Goal: Use online tool/utility: Utilize a website feature to perform a specific function

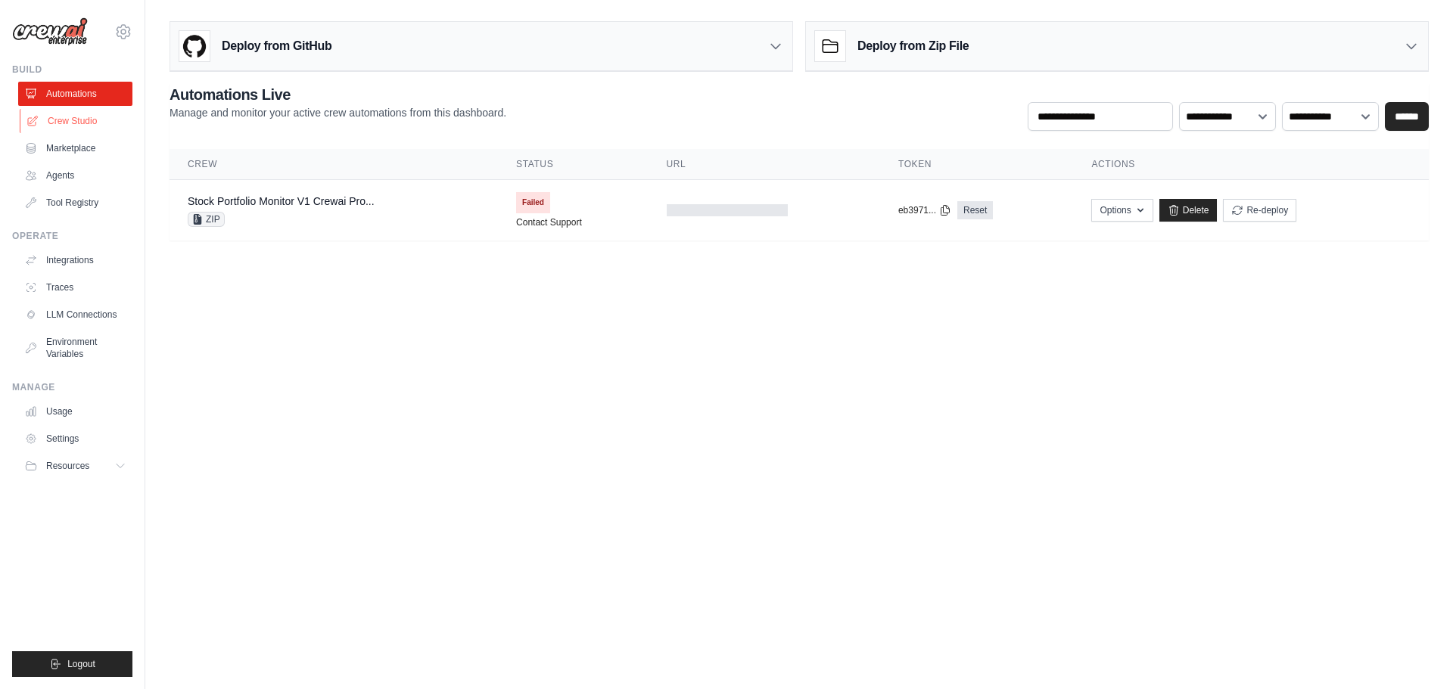
click at [75, 122] on link "Crew Studio" at bounding box center [77, 121] width 114 height 24
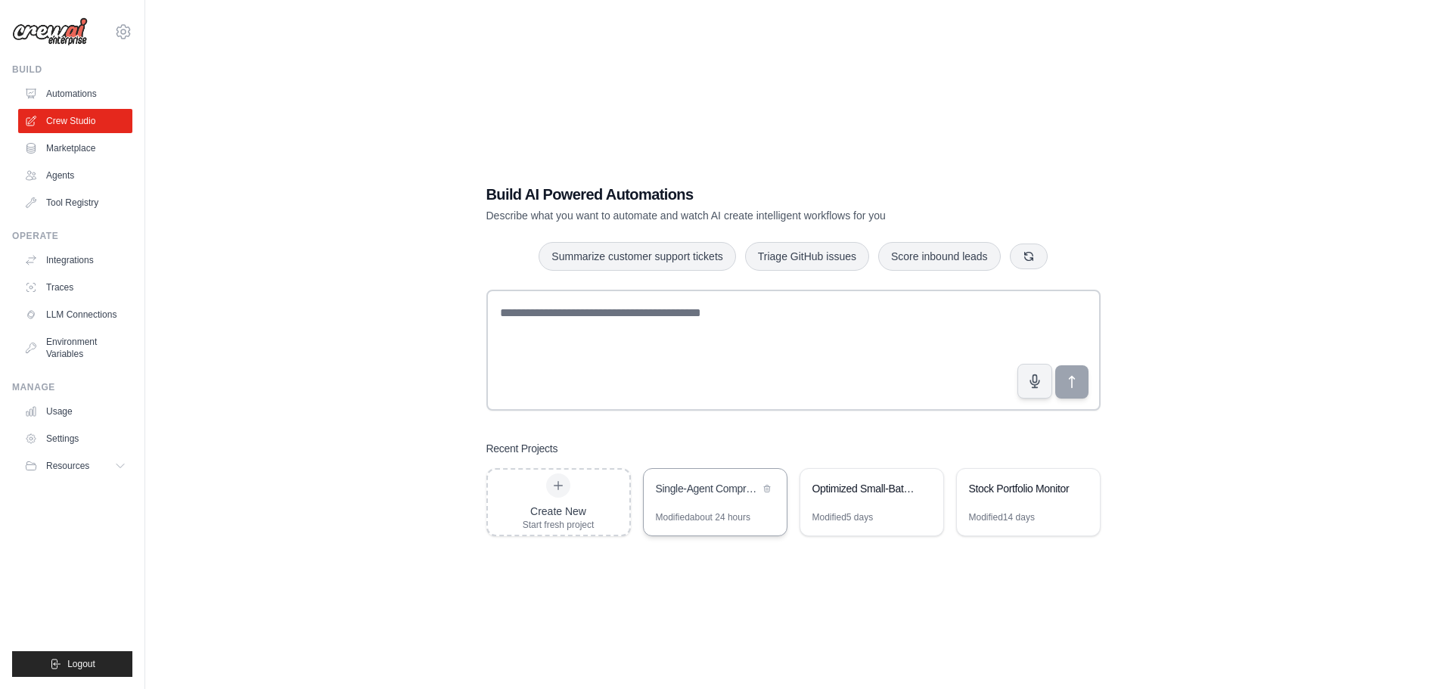
click at [710, 486] on div "Single-Agent Comprehensive Indian Equity Research" at bounding box center [708, 488] width 104 height 15
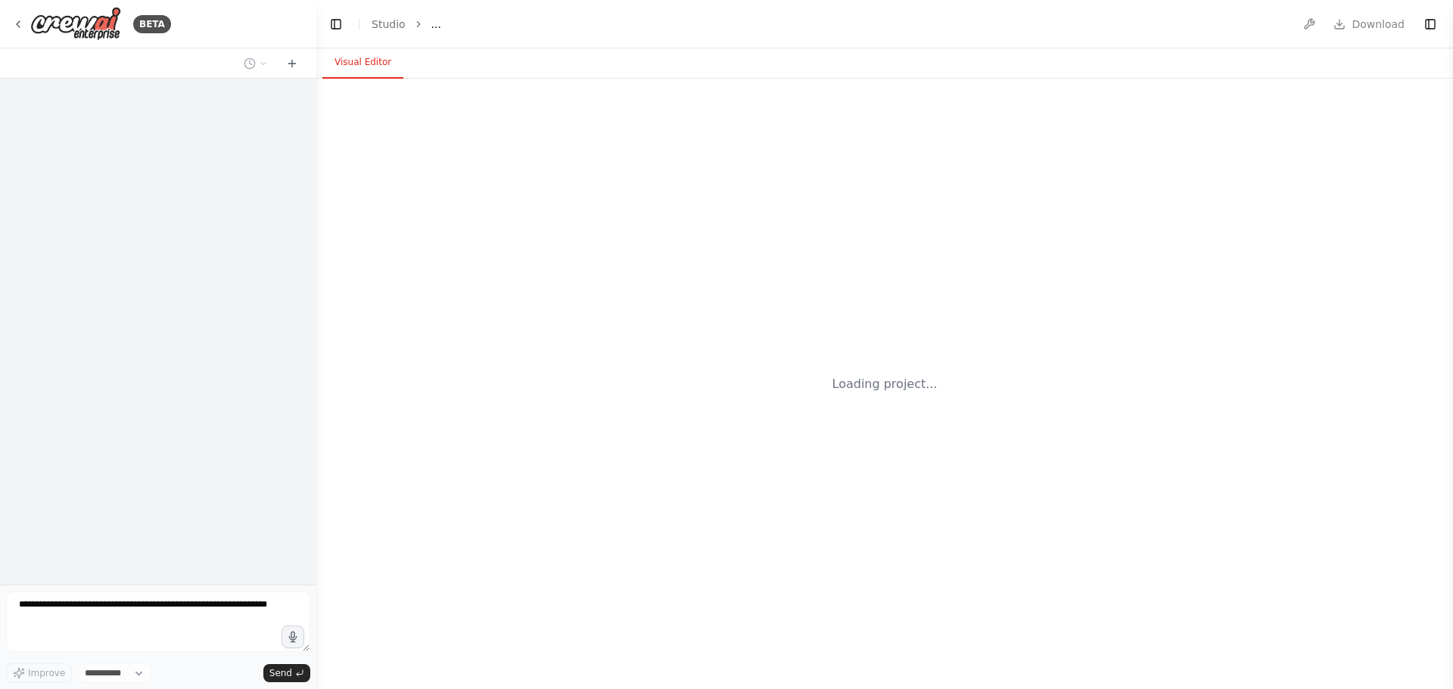
select select "****"
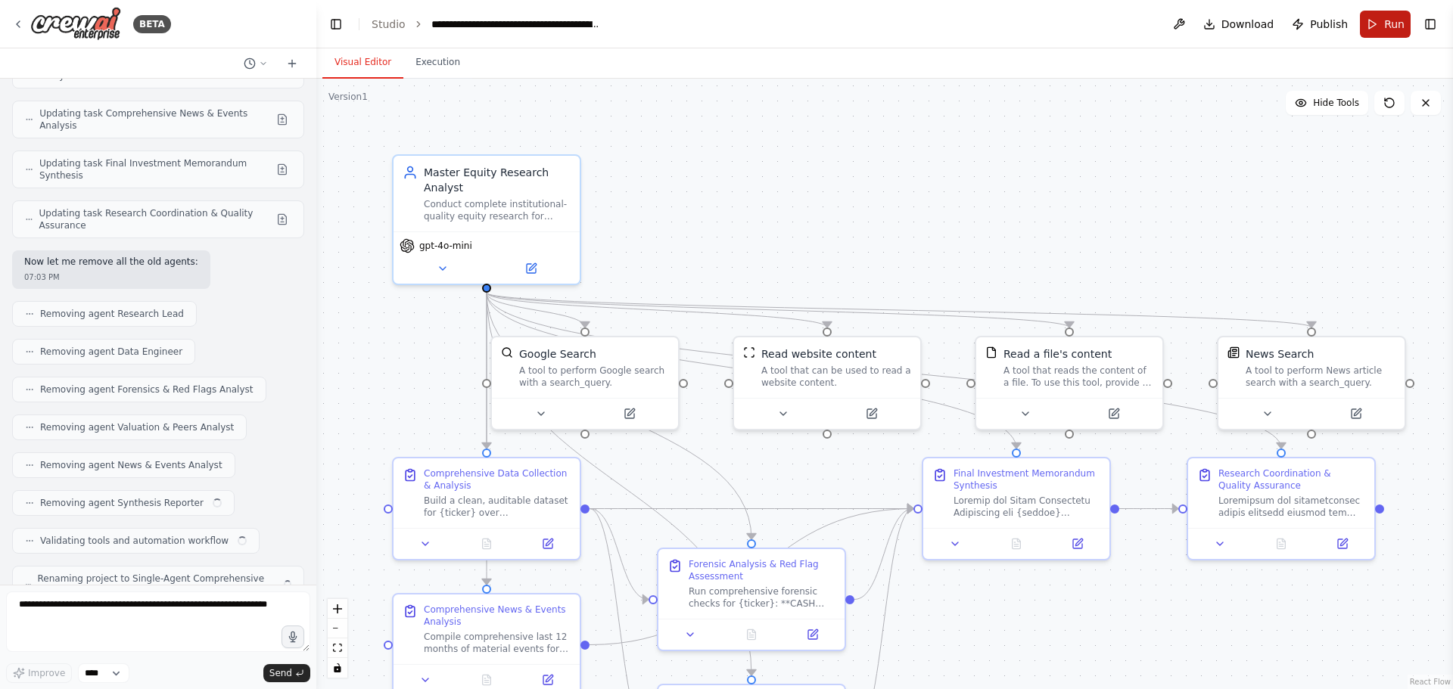
scroll to position [23403, 0]
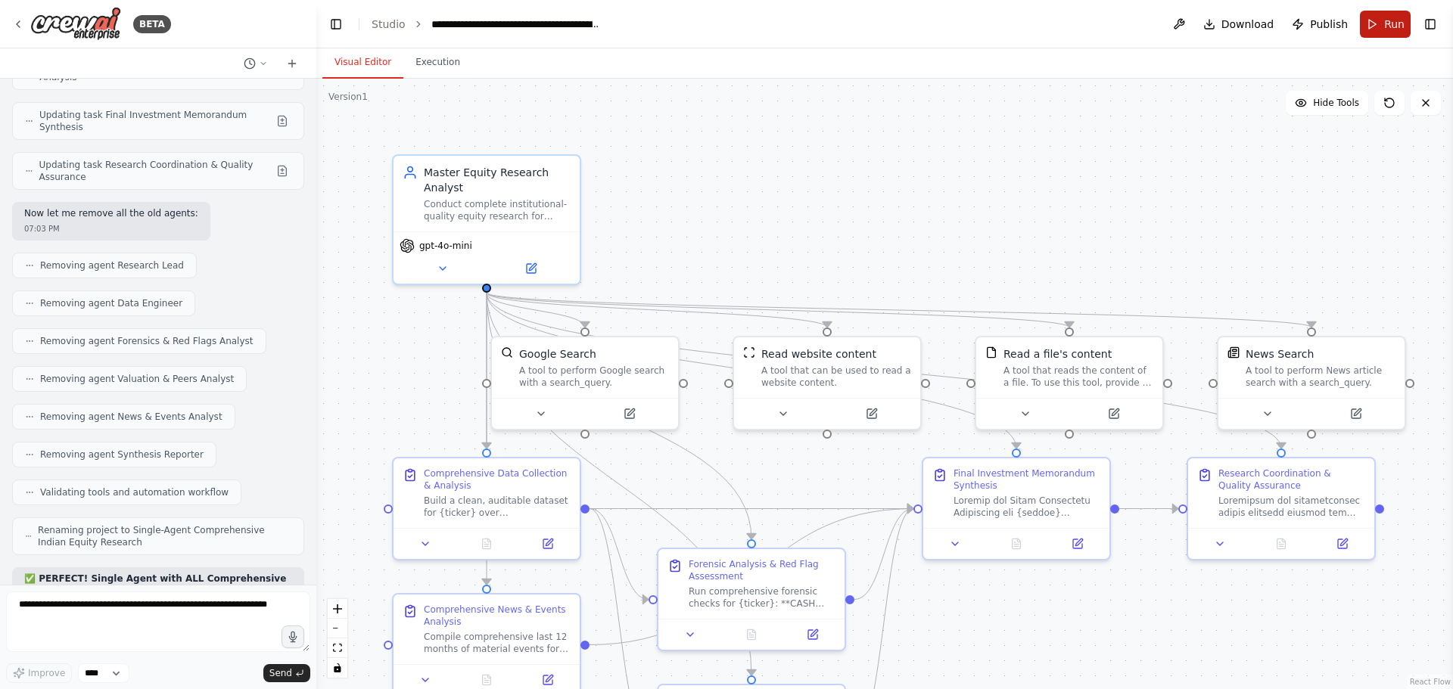
click at [1393, 30] on span "Run" at bounding box center [1394, 24] width 20 height 15
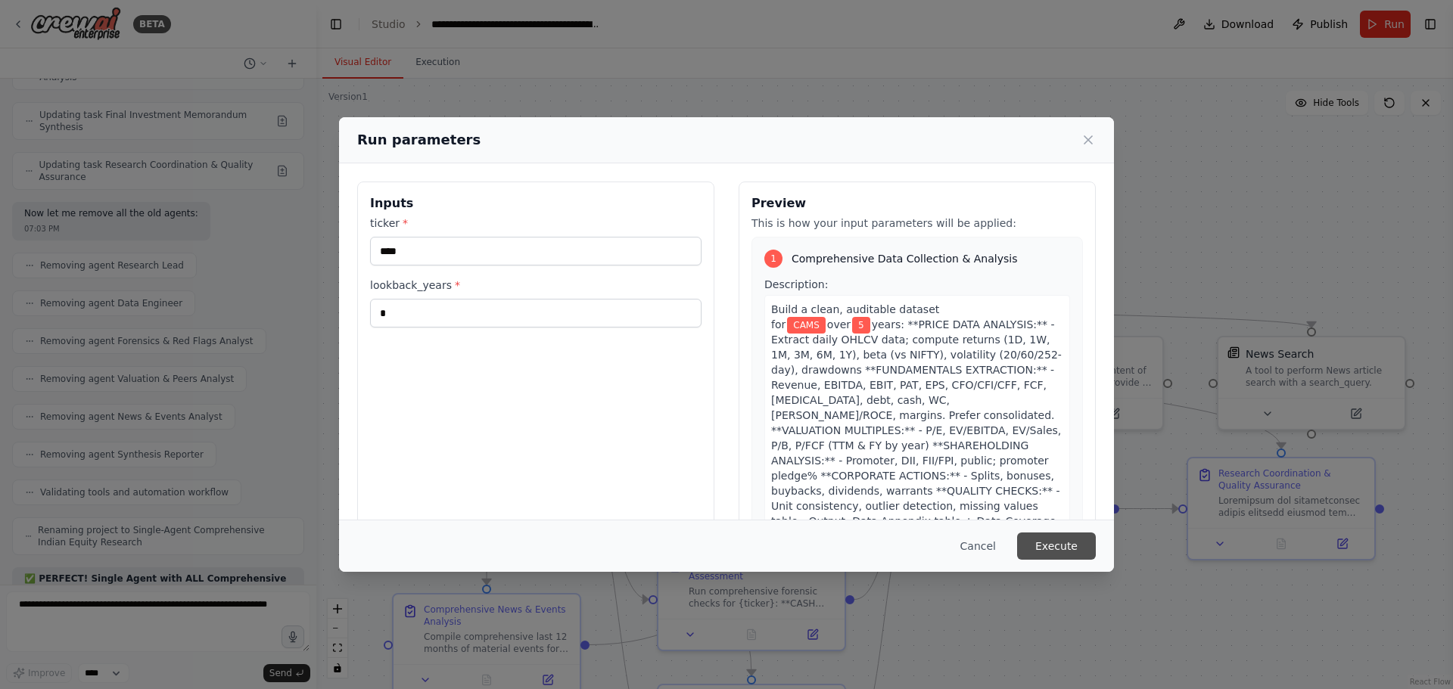
click at [1058, 549] on button "Execute" at bounding box center [1056, 546] width 79 height 27
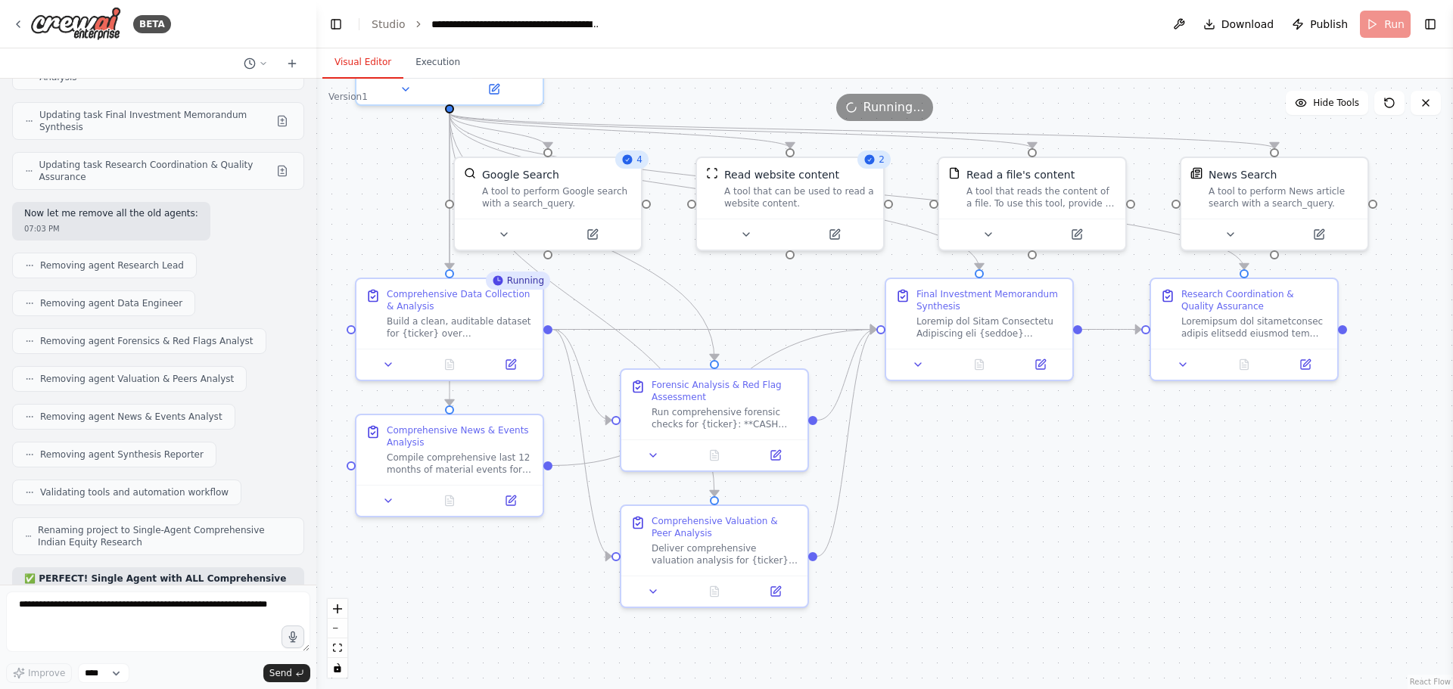
drag, startPoint x: 828, startPoint y: 264, endPoint x: 791, endPoint y: 85, distance: 183.1
click at [791, 85] on div ".deletable-edge-delete-btn { width: 20px; height: 20px; border: 0px solid #ffff…" at bounding box center [884, 384] width 1136 height 611
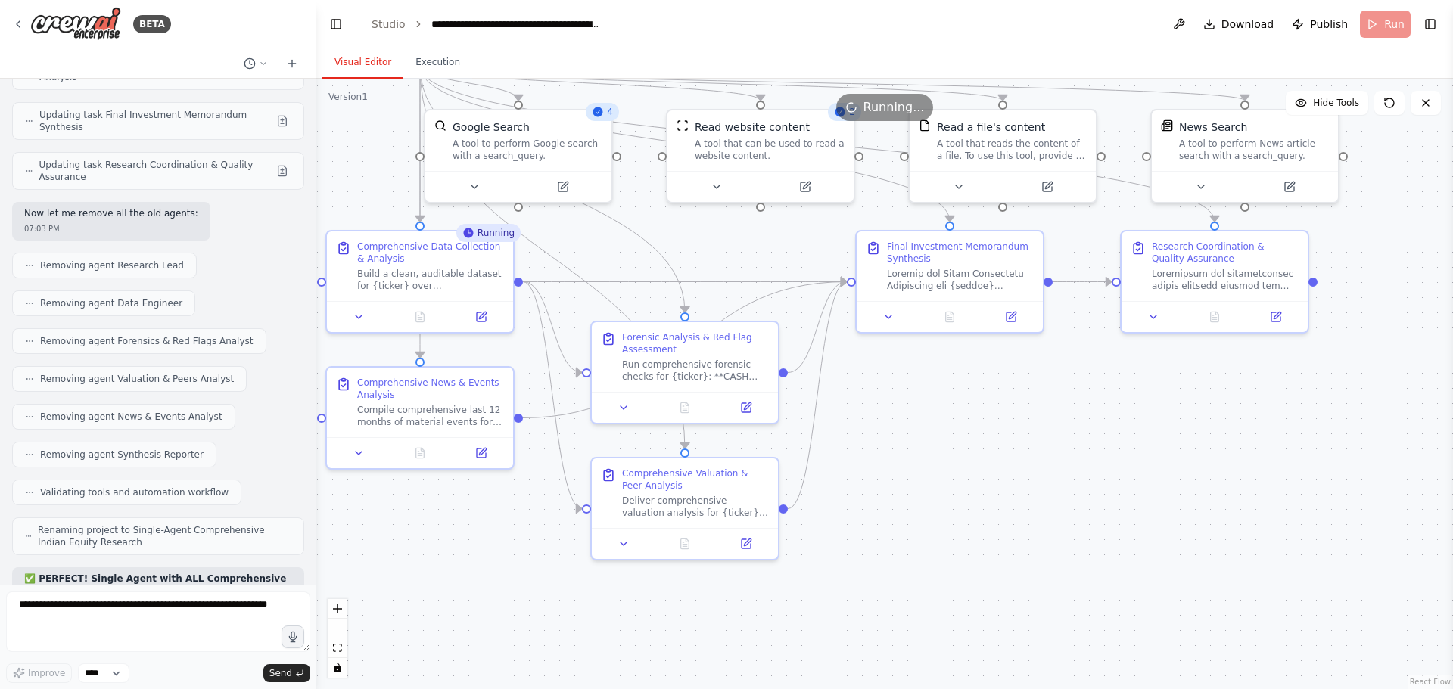
drag, startPoint x: 1144, startPoint y: 486, endPoint x: 1114, endPoint y: 439, distance: 56.1
click at [1114, 439] on div ".deletable-edge-delete-btn { width: 20px; height: 20px; border: 0px solid #ffff…" at bounding box center [884, 384] width 1136 height 611
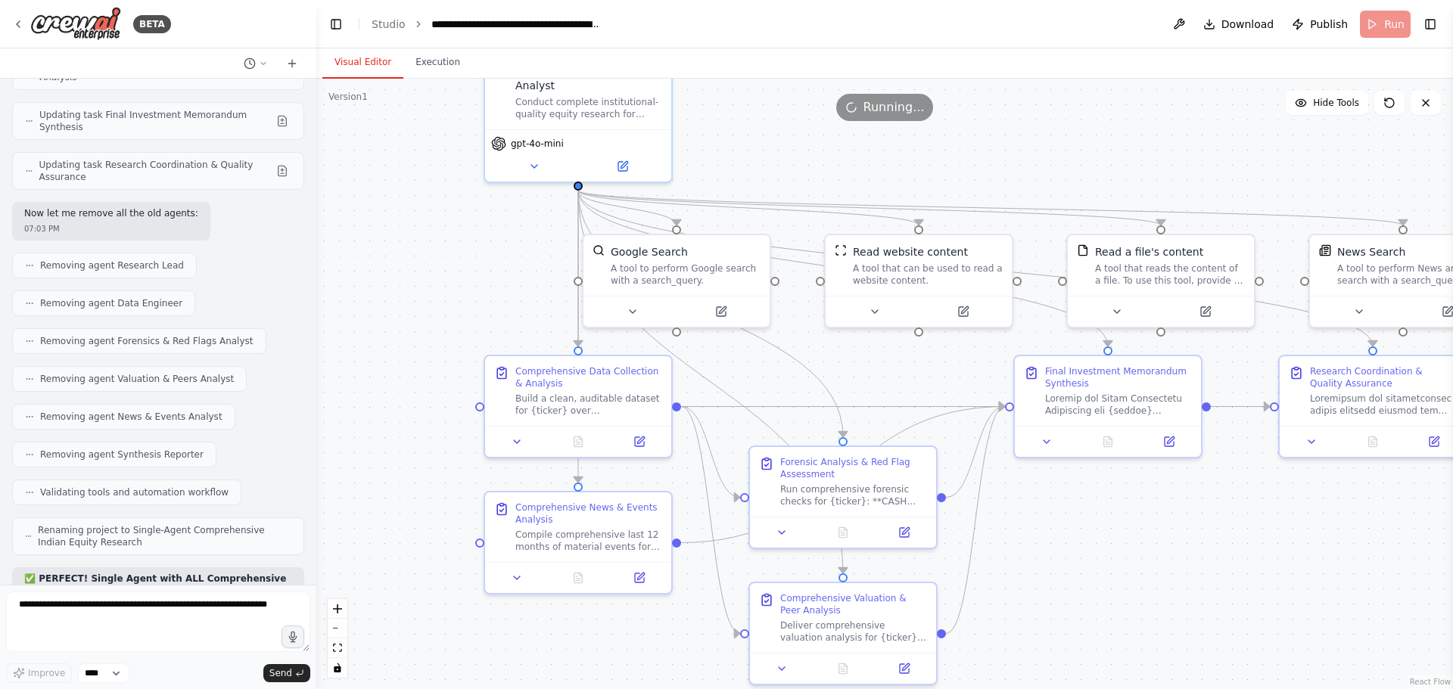
drag, startPoint x: 1103, startPoint y: 489, endPoint x: 1259, endPoint y: 611, distance: 197.8
click at [1259, 611] on div ".deletable-edge-delete-btn { width: 20px; height: 20px; border: 0px solid #ffff…" at bounding box center [884, 384] width 1136 height 611
click at [427, 54] on button "Execution" at bounding box center [437, 63] width 69 height 32
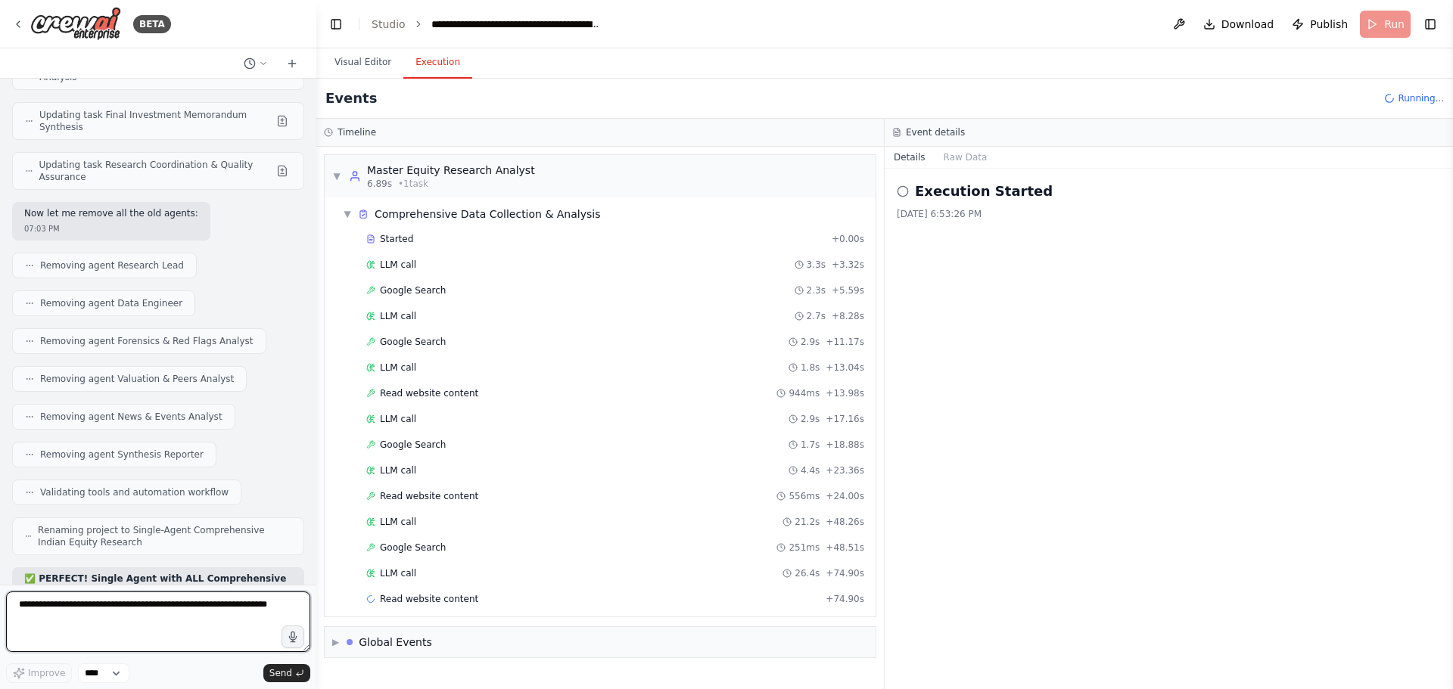
click at [109, 612] on textarea at bounding box center [158, 622] width 304 height 61
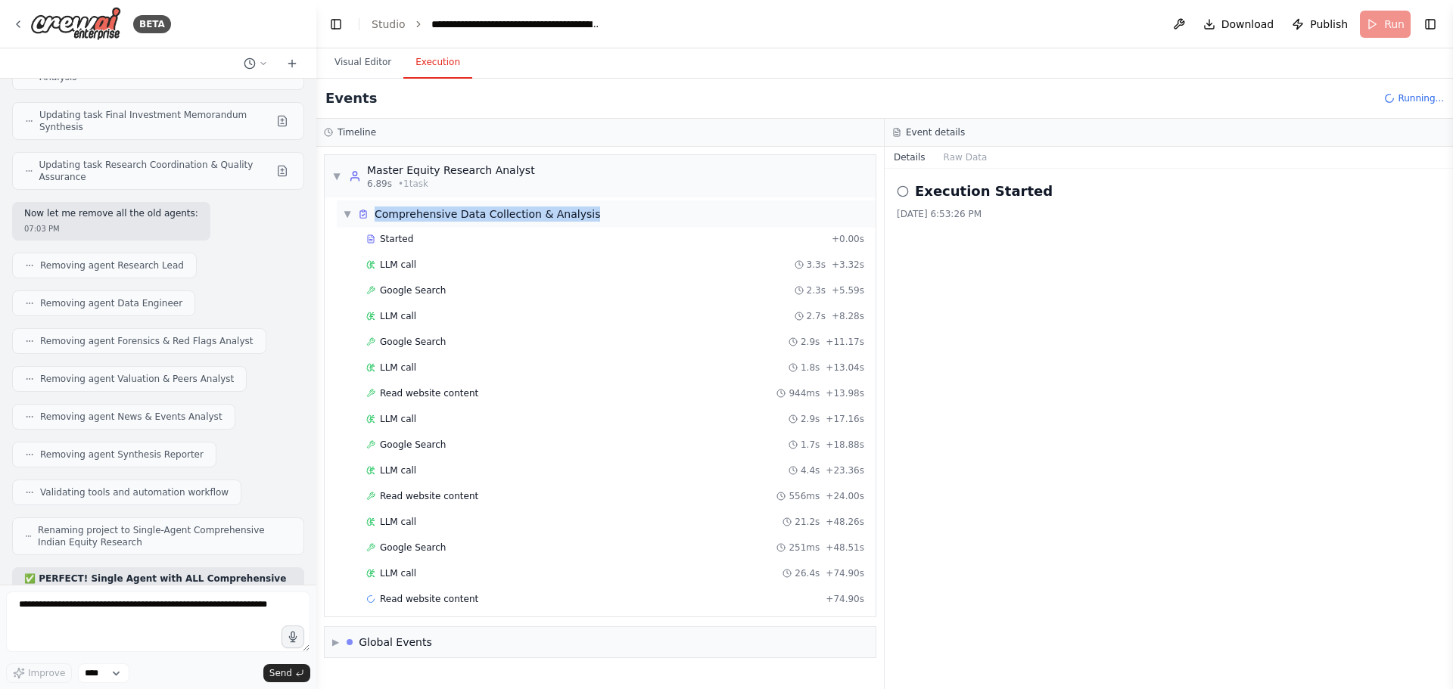
drag, startPoint x: 600, startPoint y: 215, endPoint x: 365, endPoint y: 216, distance: 234.5
click at [365, 216] on div "▼ Comprehensive Data Collection & Analysis" at bounding box center [606, 213] width 539 height 27
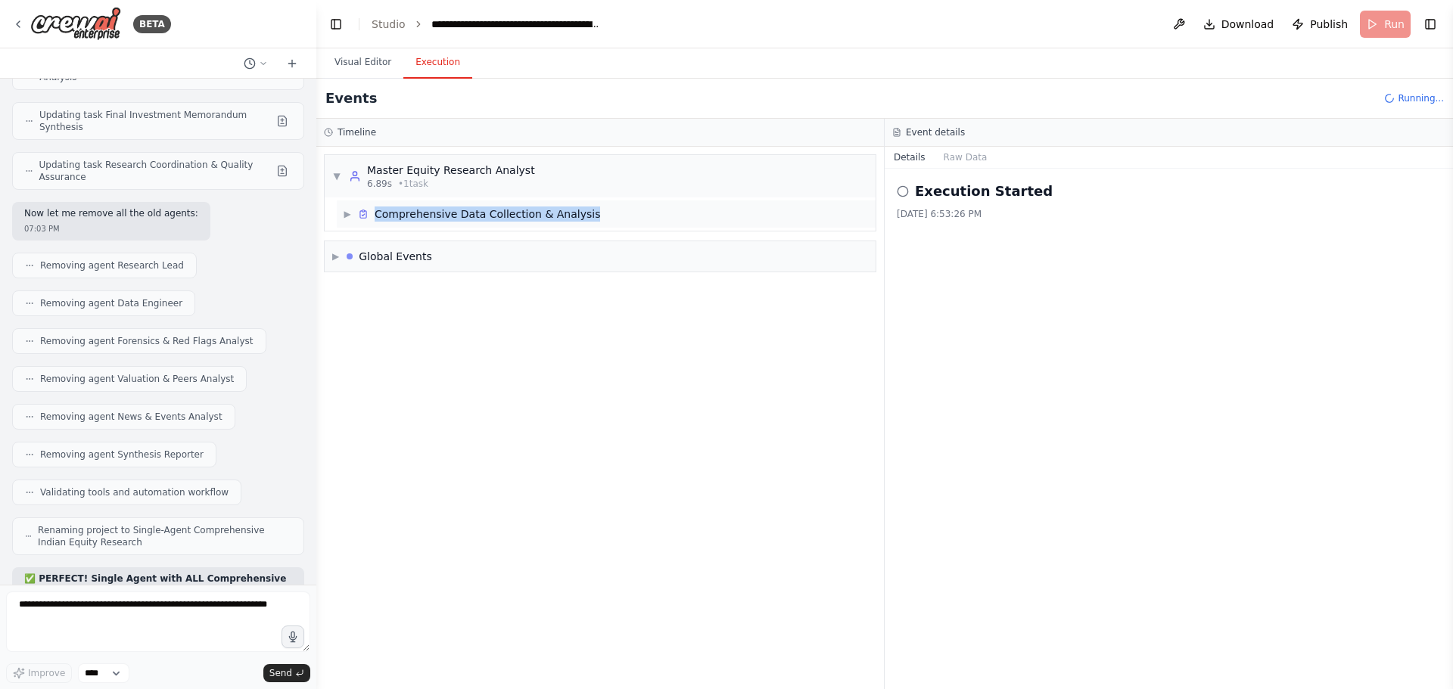
copy div "Comprehensive Data Collection & Analysis"
click at [352, 213] on span "▶" at bounding box center [347, 214] width 9 height 12
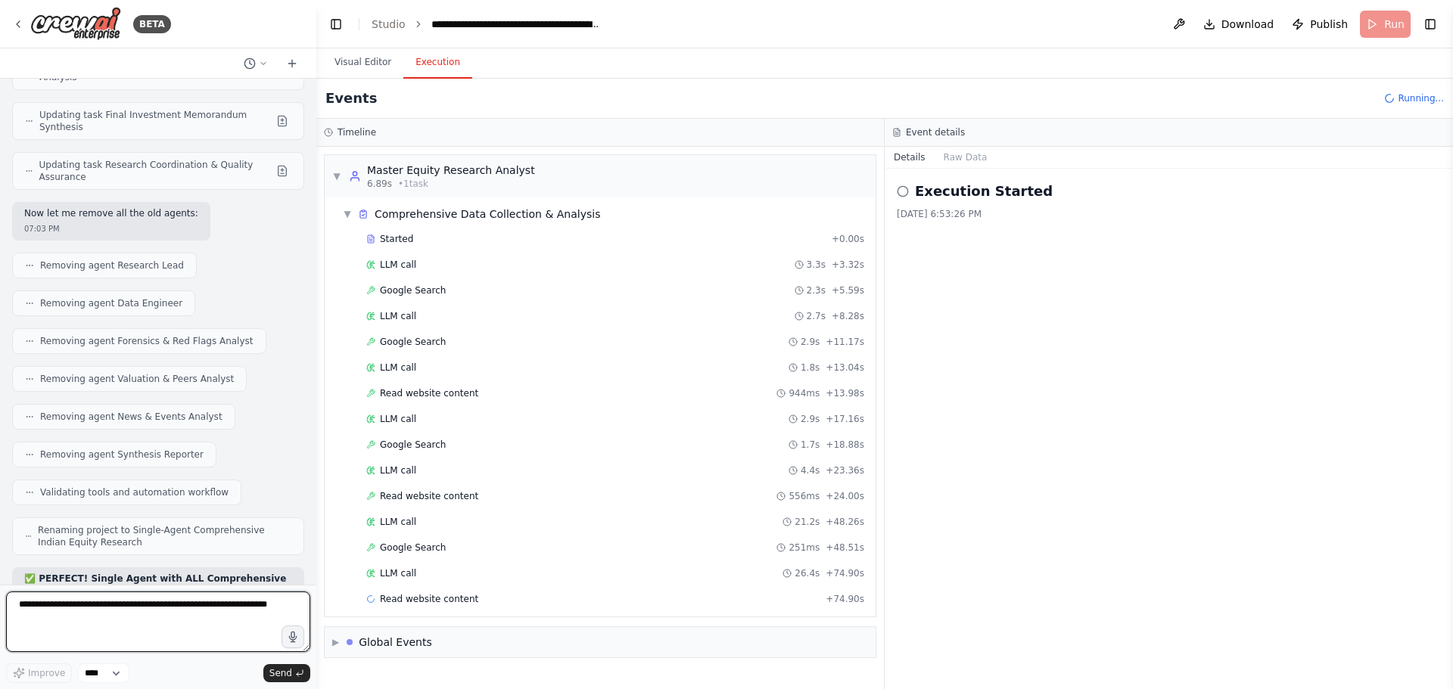
click at [92, 611] on textarea at bounding box center [158, 622] width 304 height 61
type textarea "*"
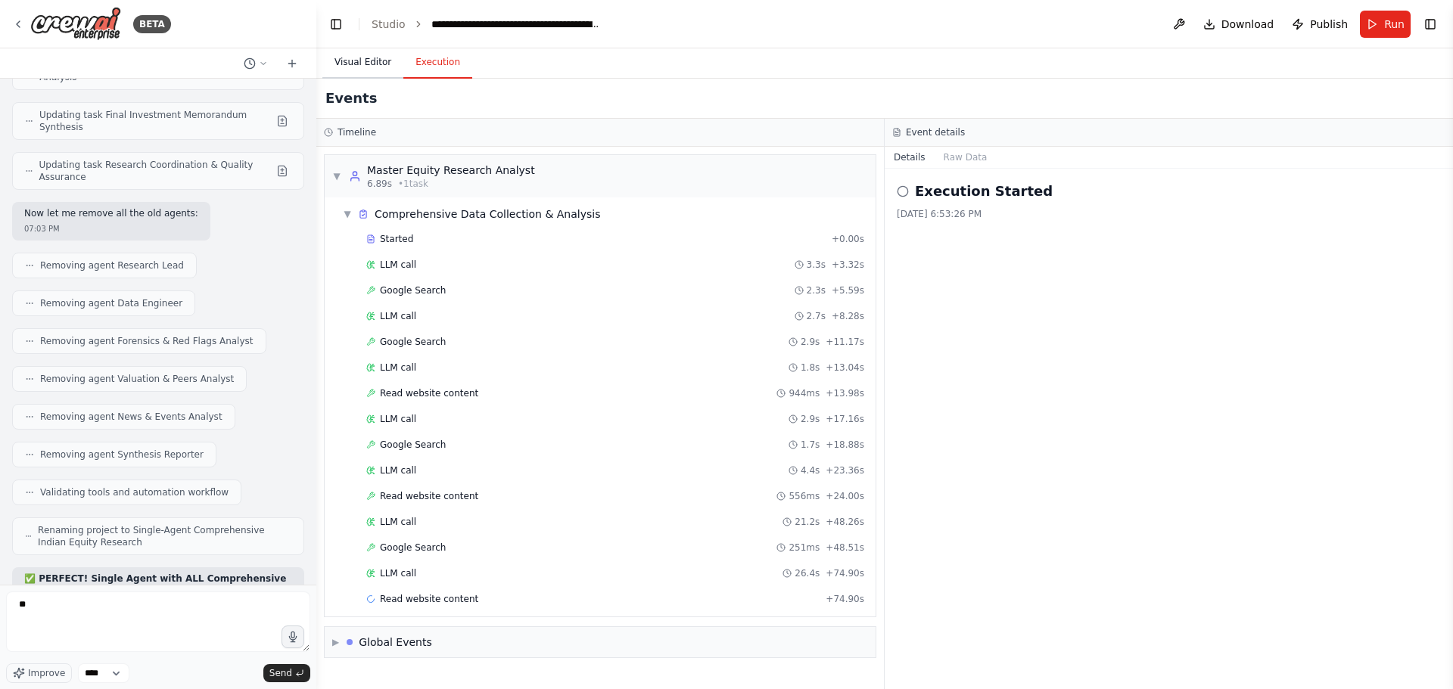
click at [356, 57] on button "Visual Editor" at bounding box center [362, 63] width 81 height 32
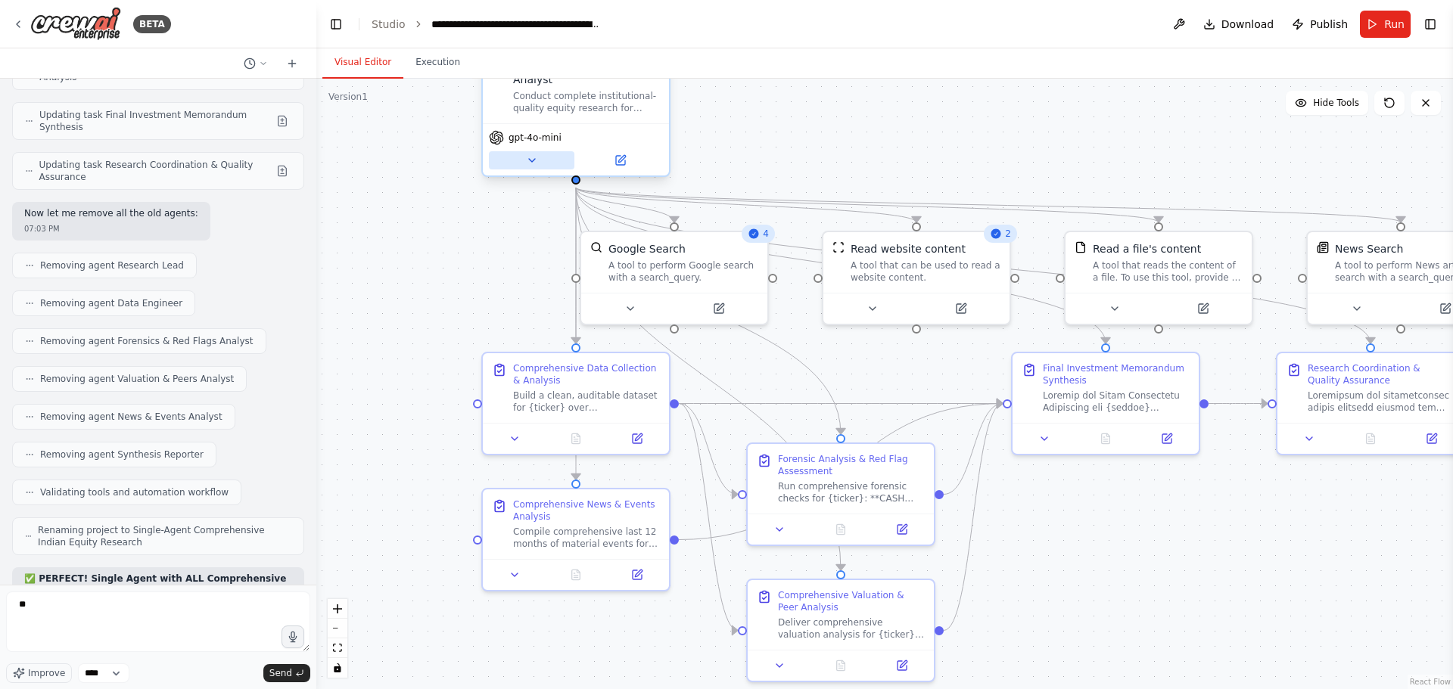
click at [538, 172] on div "gpt-4o-mini" at bounding box center [576, 149] width 186 height 52
click at [538, 159] on button at bounding box center [531, 160] width 85 height 18
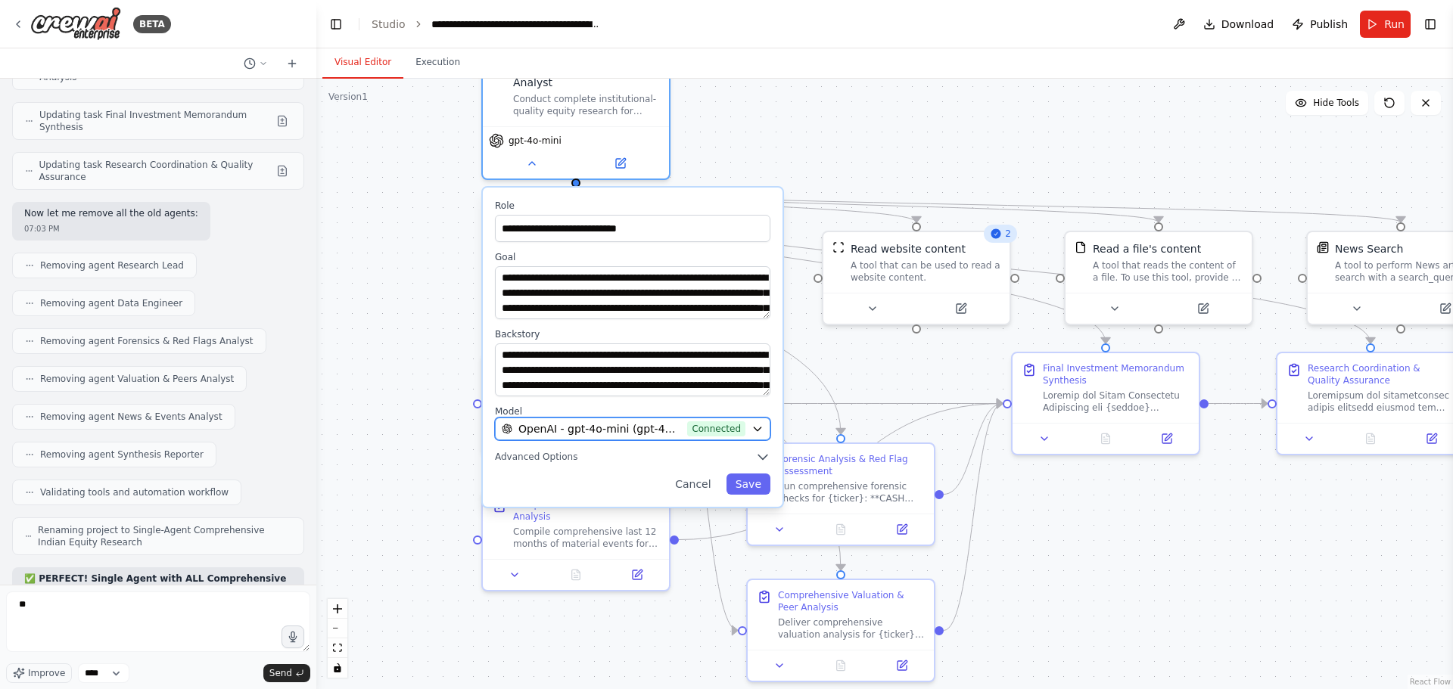
click at [760, 428] on icon "button" at bounding box center [756, 429] width 7 height 4
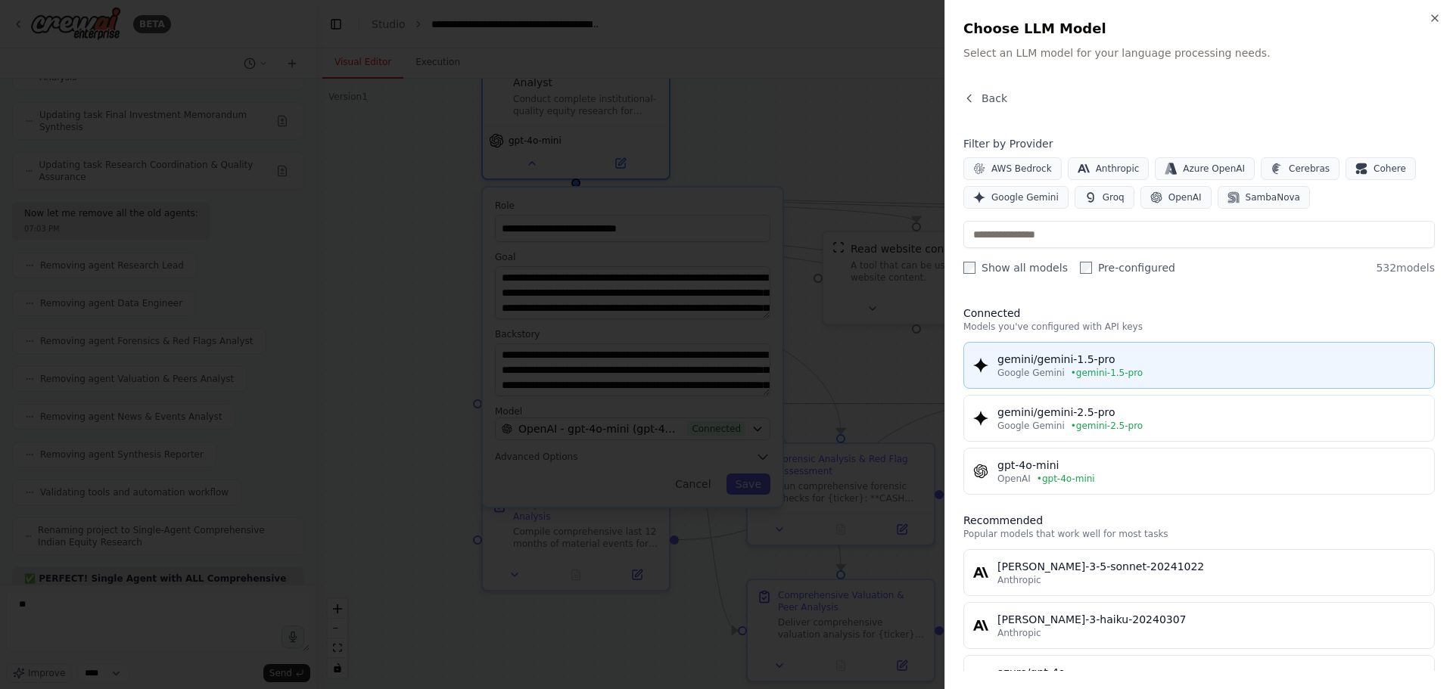
click at [1049, 358] on div "gemini/gemini-1.5-pro" at bounding box center [1210, 359] width 427 height 15
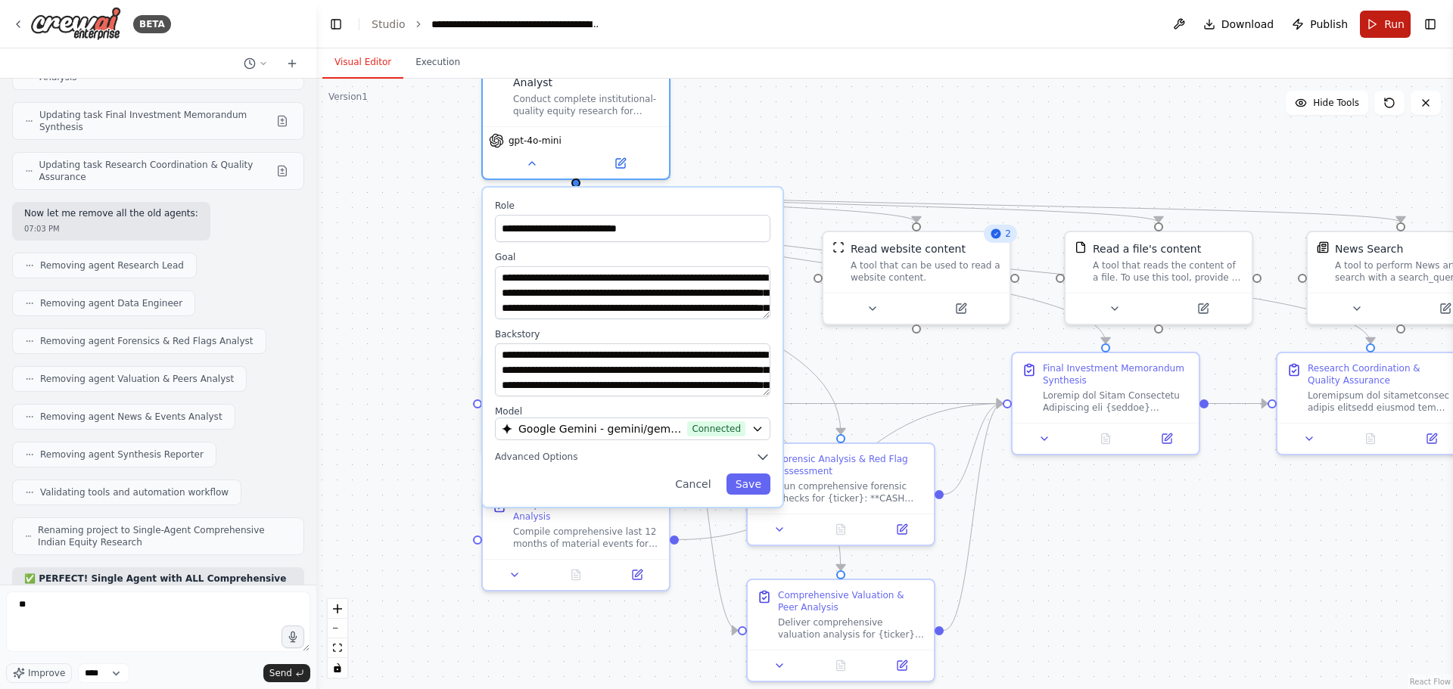
click at [1389, 17] on span "Run" at bounding box center [1394, 24] width 20 height 15
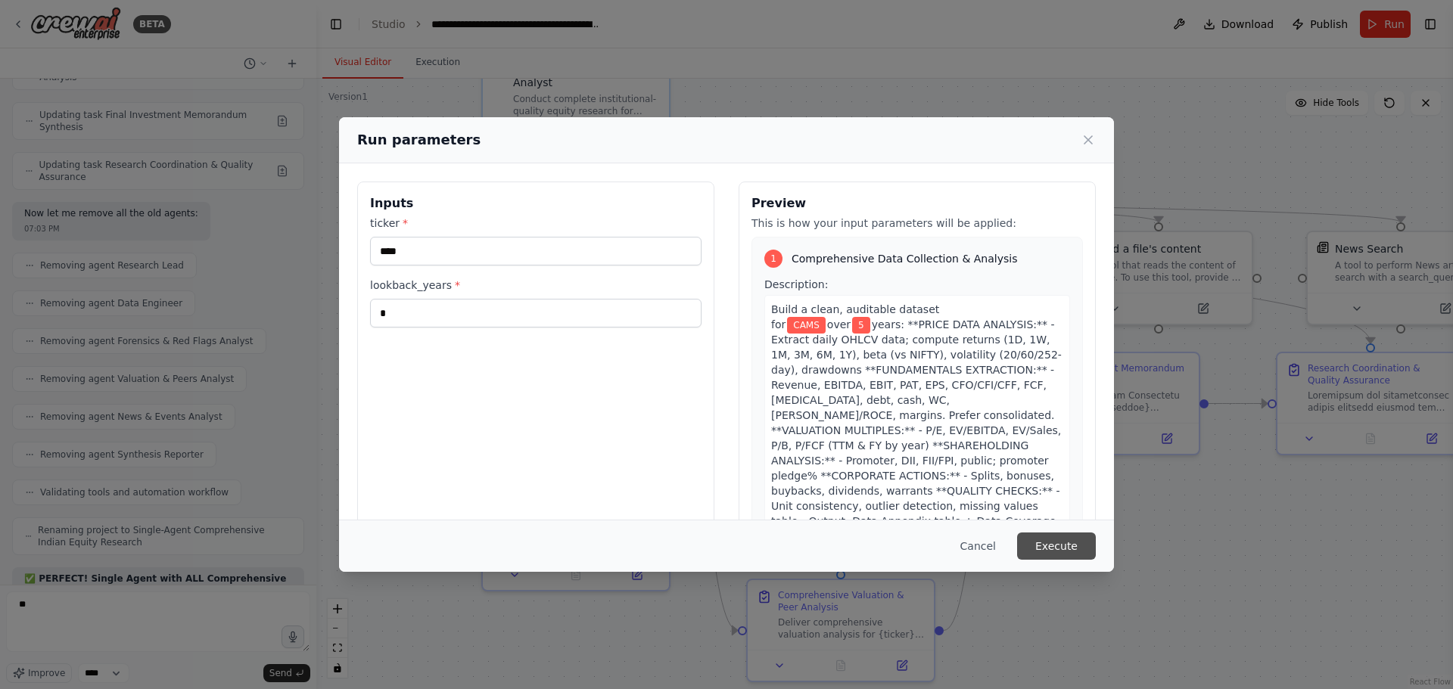
click at [1058, 545] on button "Execute" at bounding box center [1056, 546] width 79 height 27
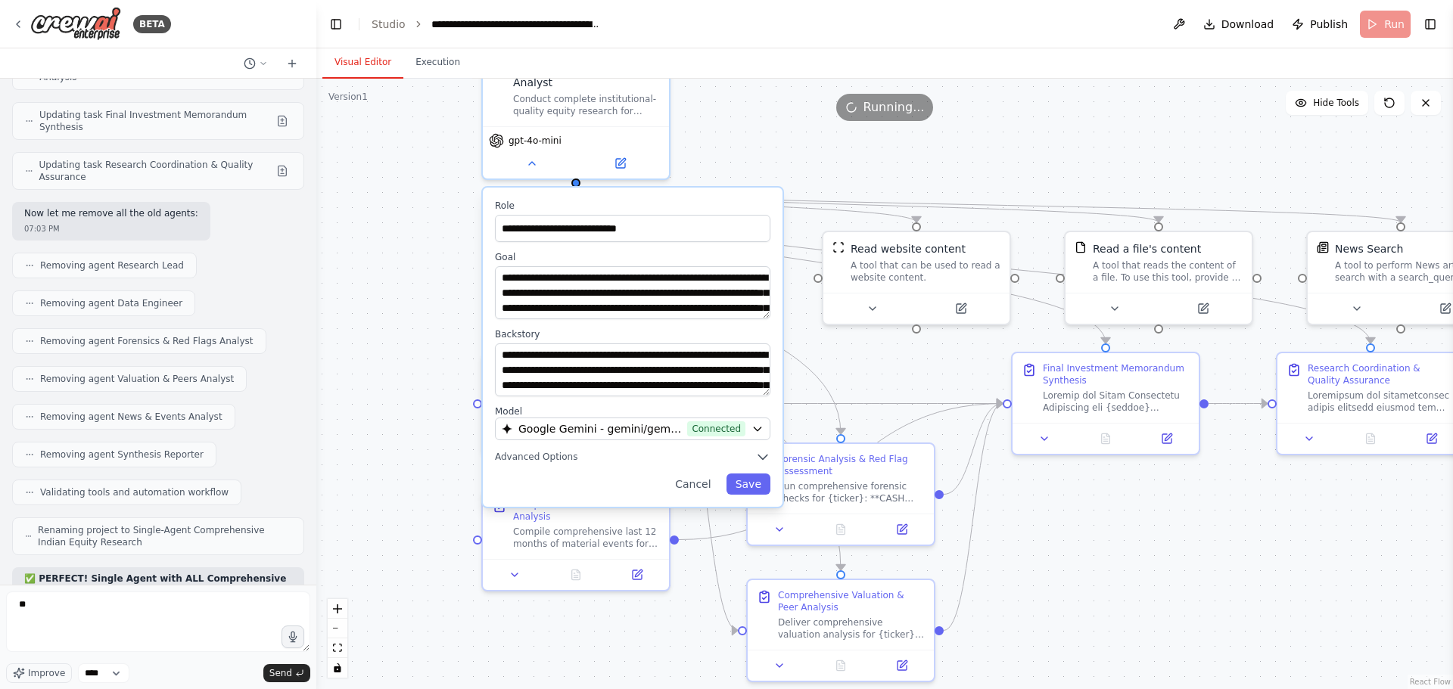
click at [748, 496] on div "**********" at bounding box center [633, 347] width 300 height 319
click at [750, 485] on button "Save" at bounding box center [748, 484] width 44 height 21
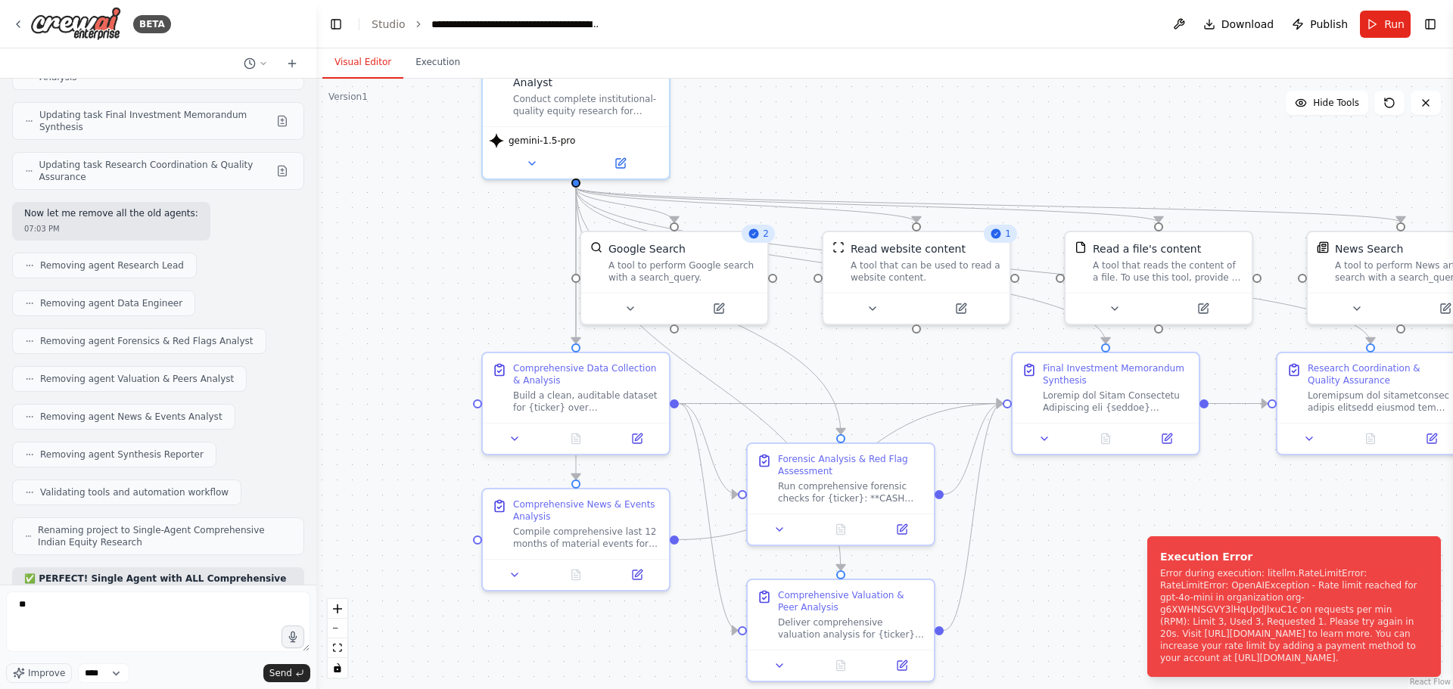
click at [1049, 111] on div ".deletable-edge-delete-btn { width: 20px; height: 20px; border: 0px solid #ffff…" at bounding box center [884, 384] width 1136 height 611
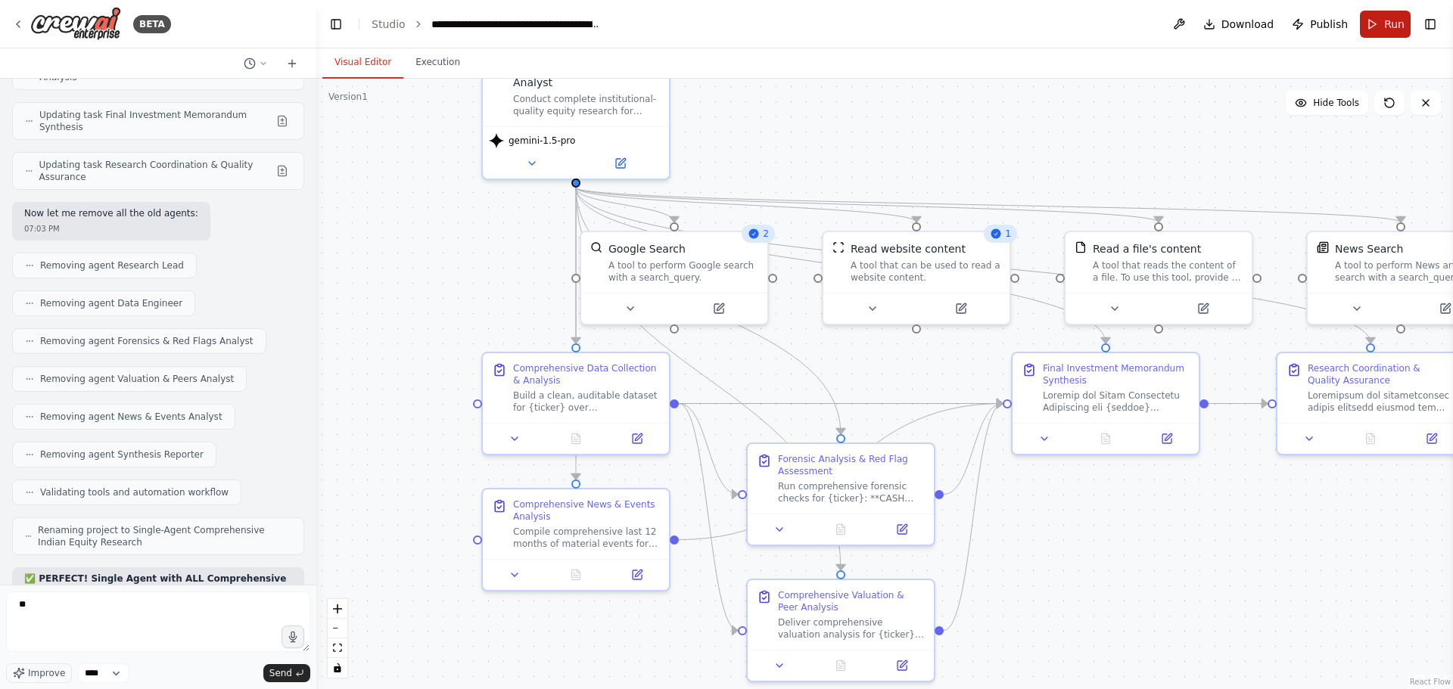
click at [1384, 18] on button "Run" at bounding box center [1384, 24] width 51 height 27
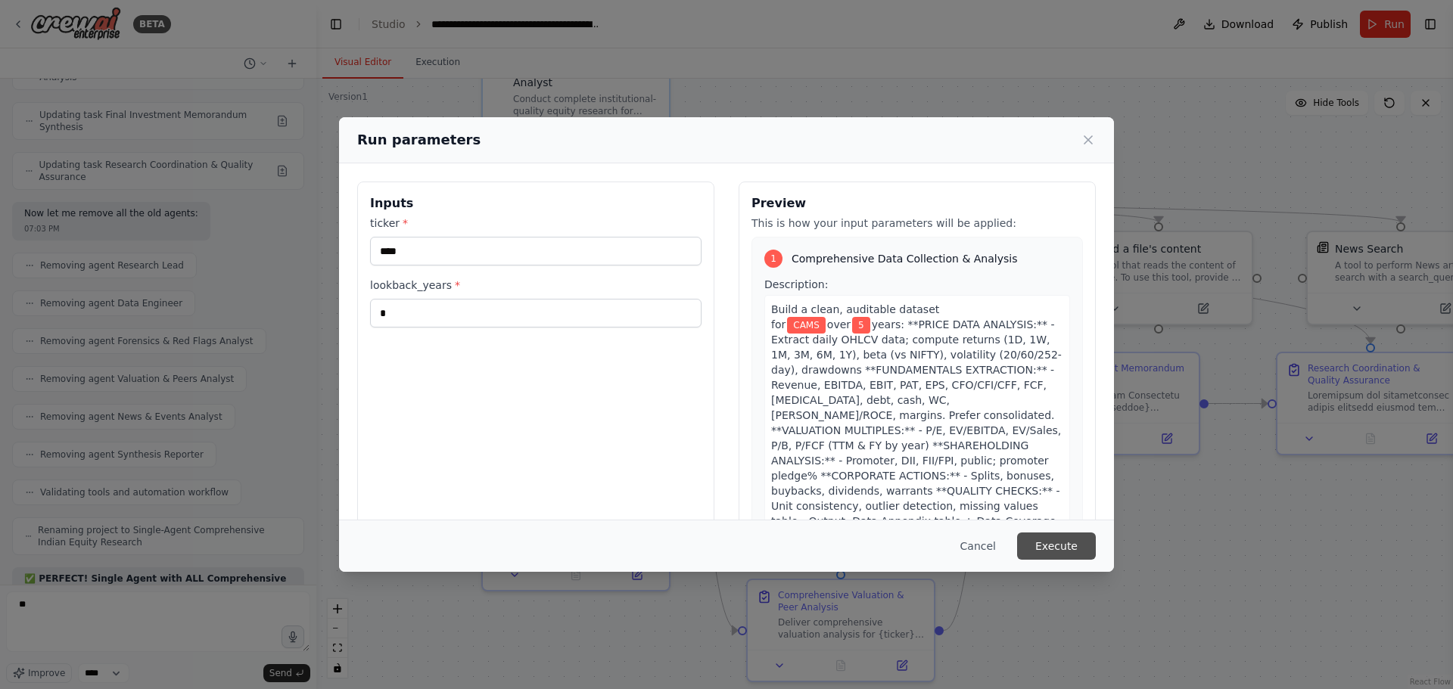
click at [1067, 547] on button "Execute" at bounding box center [1056, 546] width 79 height 27
